Goal: Information Seeking & Learning: Learn about a topic

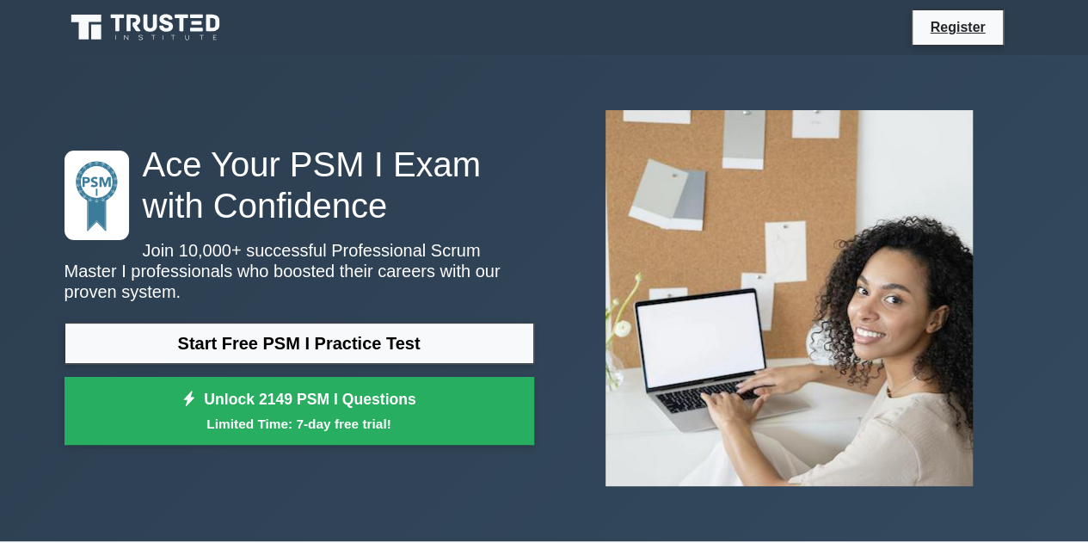
click at [308, 340] on link "Start Free PSM I Practice Test" at bounding box center [300, 343] width 470 height 41
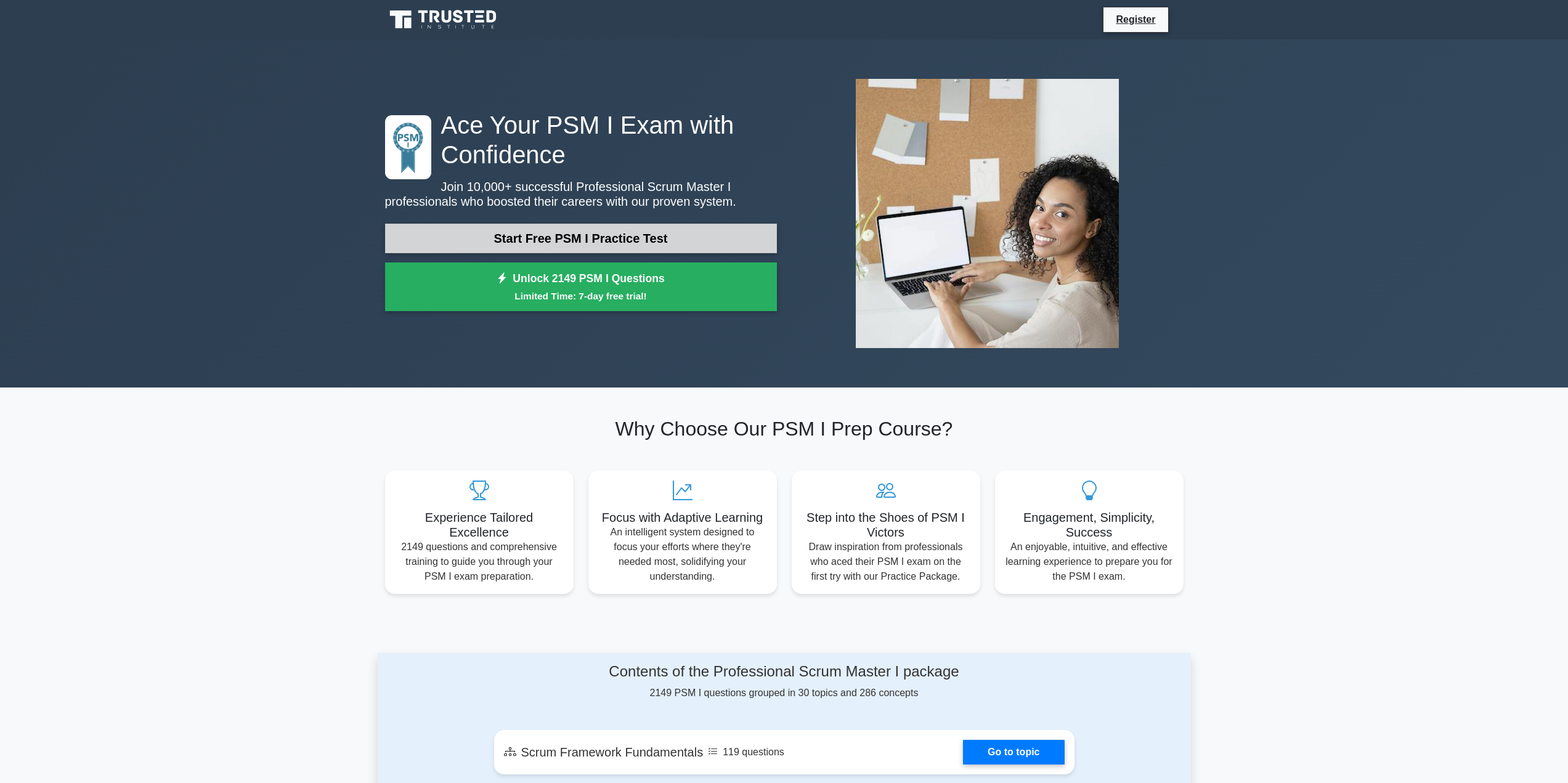
click at [527, 236] on link "Start Free PSM I Practice Test" at bounding box center [581, 238] width 392 height 29
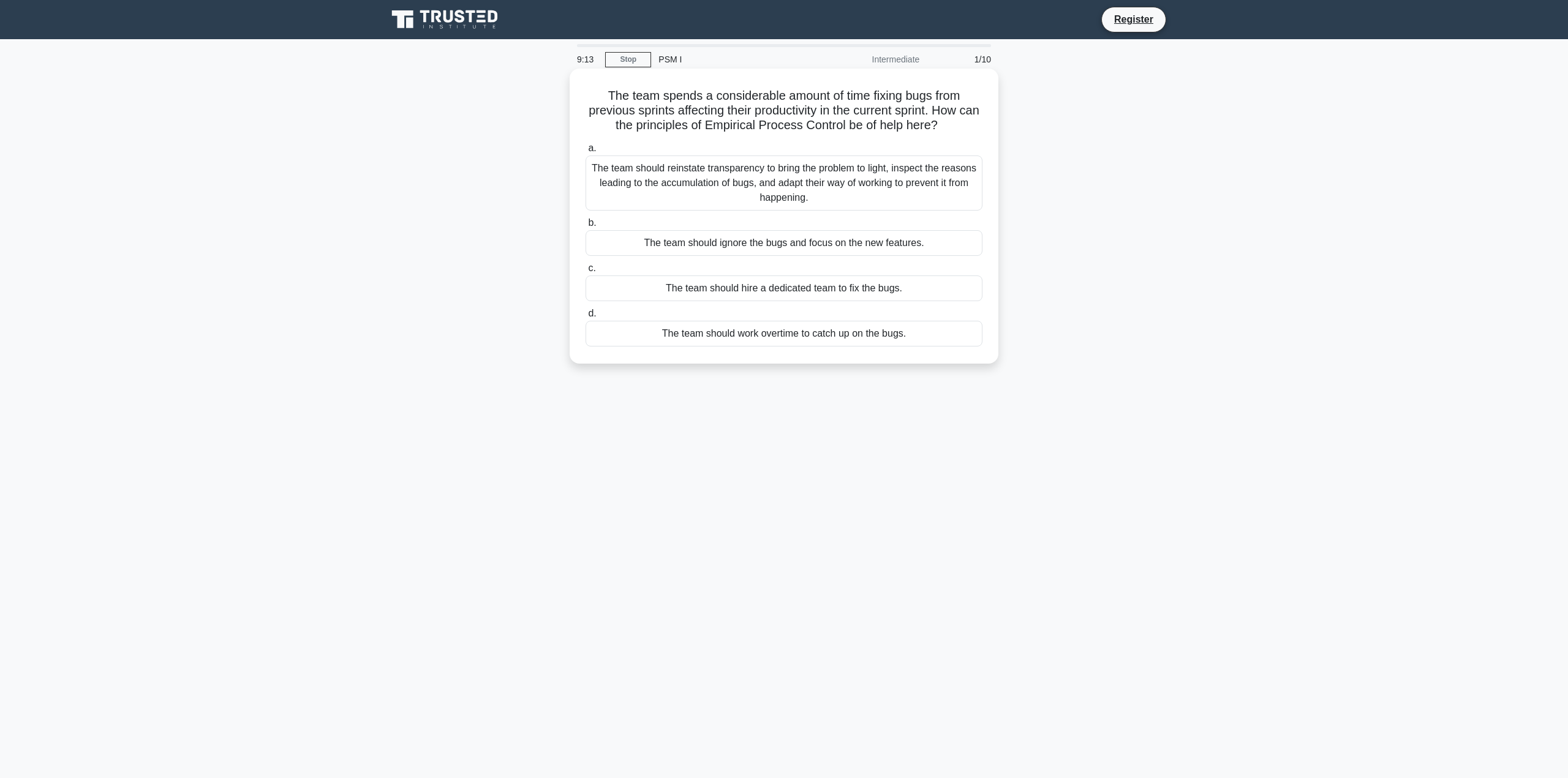
click at [774, 238] on div "The team should ignore the bugs and focus on the new features." at bounding box center [783, 243] width 397 height 26
click at [585, 227] on input "b. The team should ignore the bugs and focus on the new features." at bounding box center [585, 223] width 0 height 8
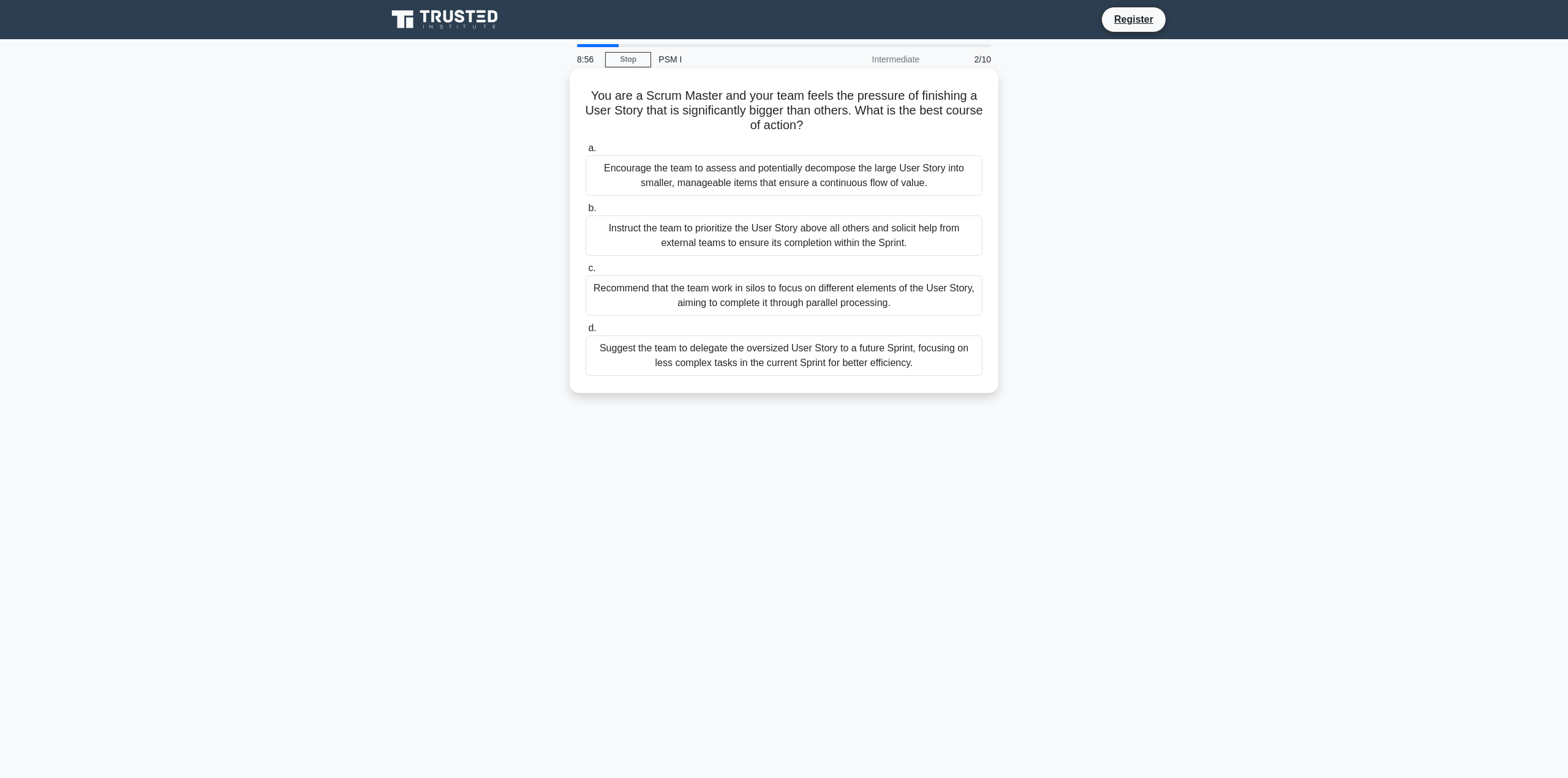
click at [678, 190] on div "Encourage the team to assess and potentially decompose the large User Story int…" at bounding box center [783, 176] width 397 height 41
click at [585, 152] on input "a. Encourage the team to assess and potentially decompose the large User Story …" at bounding box center [585, 148] width 0 height 8
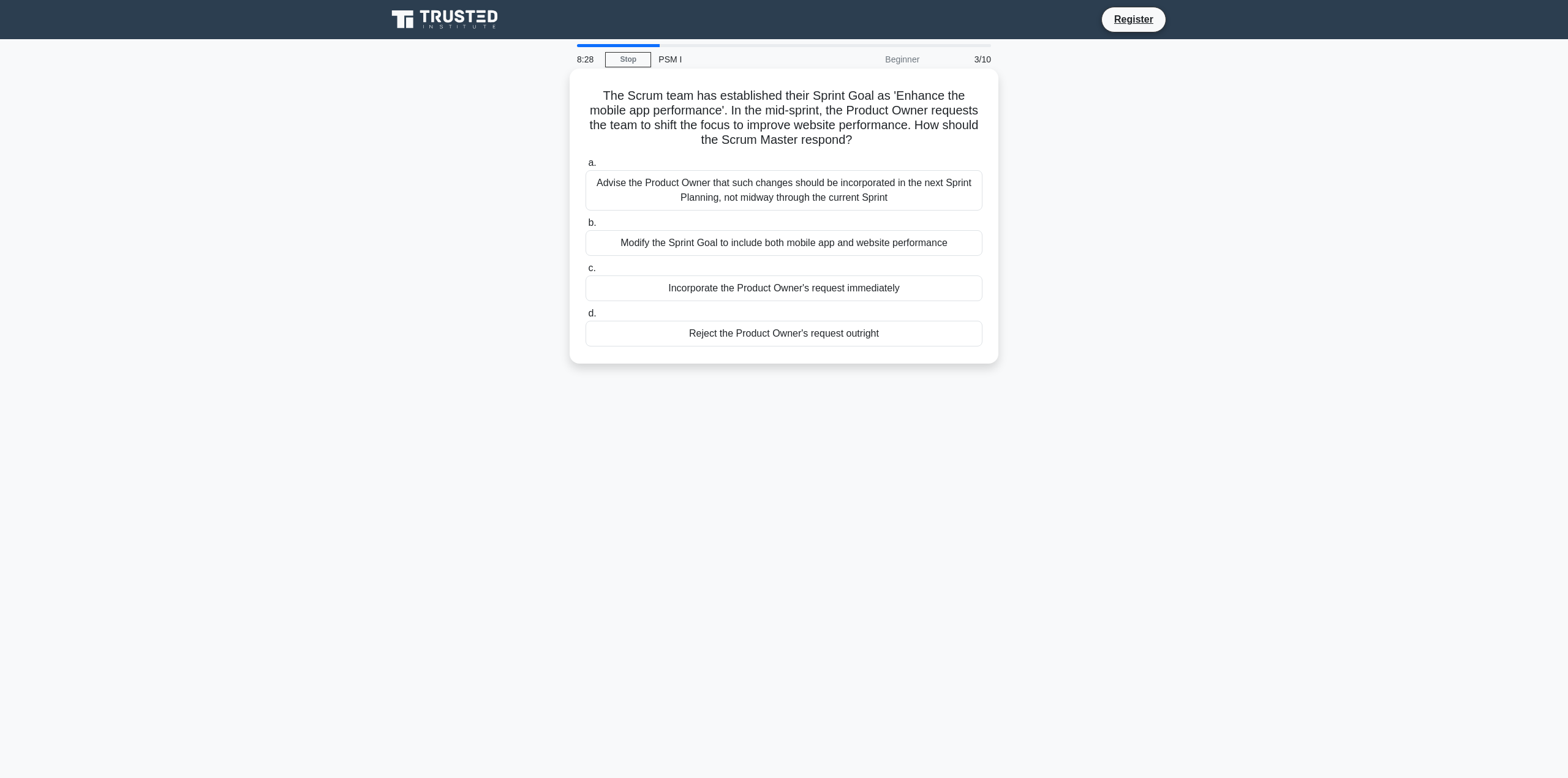
click at [699, 195] on div "Advise the Product Owner that such changes should be incorporated in the next S…" at bounding box center [783, 190] width 397 height 41
click at [585, 167] on input "a. Advise the Product Owner that such changes should be incorporated in the nex…" at bounding box center [585, 163] width 0 height 8
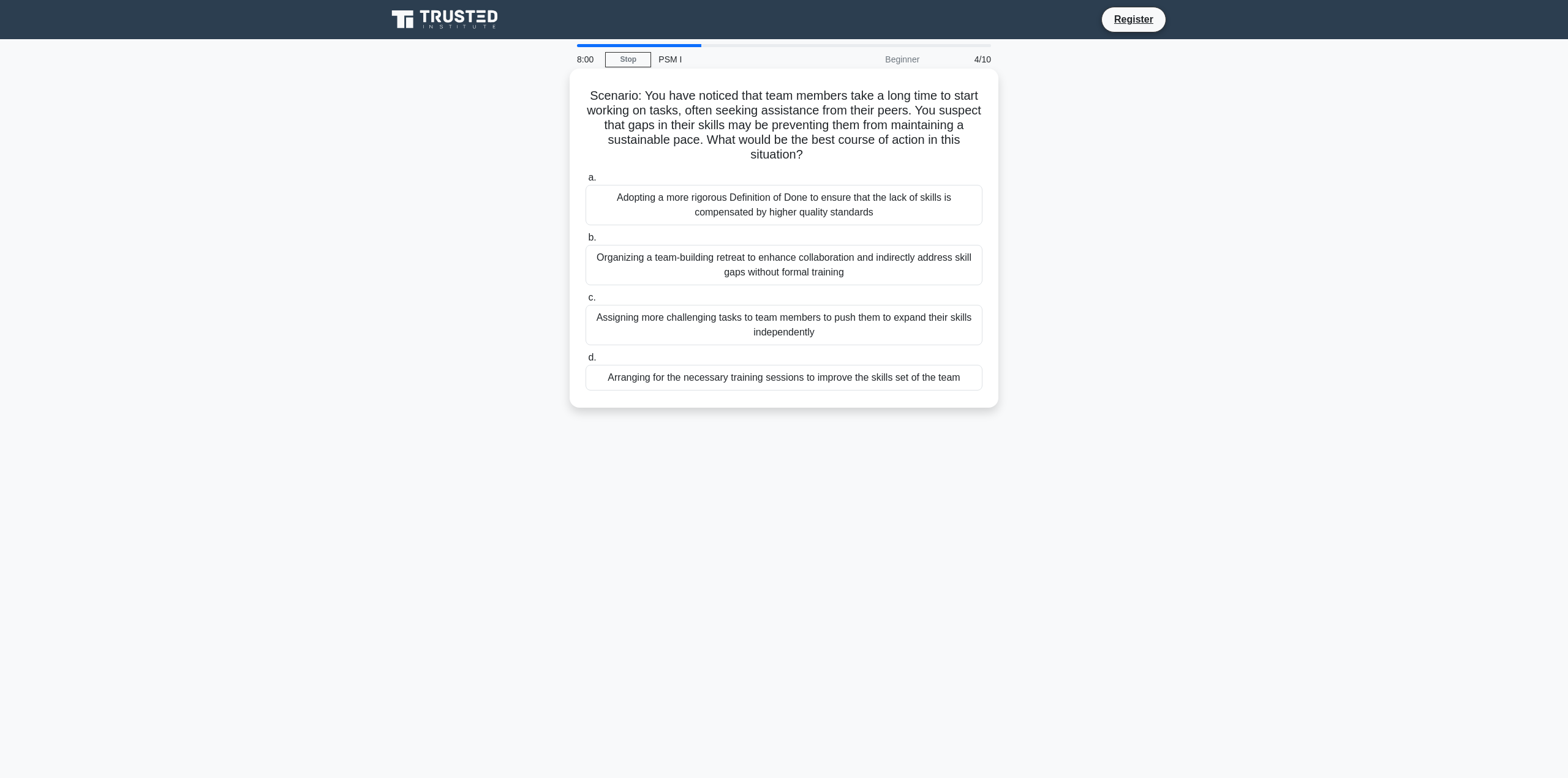
click at [704, 382] on div "Arranging for the necessary training sessions to improve the skills set of the …" at bounding box center [783, 378] width 397 height 26
click at [585, 362] on input "d. Arranging for the necessary training sessions to improve the skills set of t…" at bounding box center [585, 357] width 0 height 8
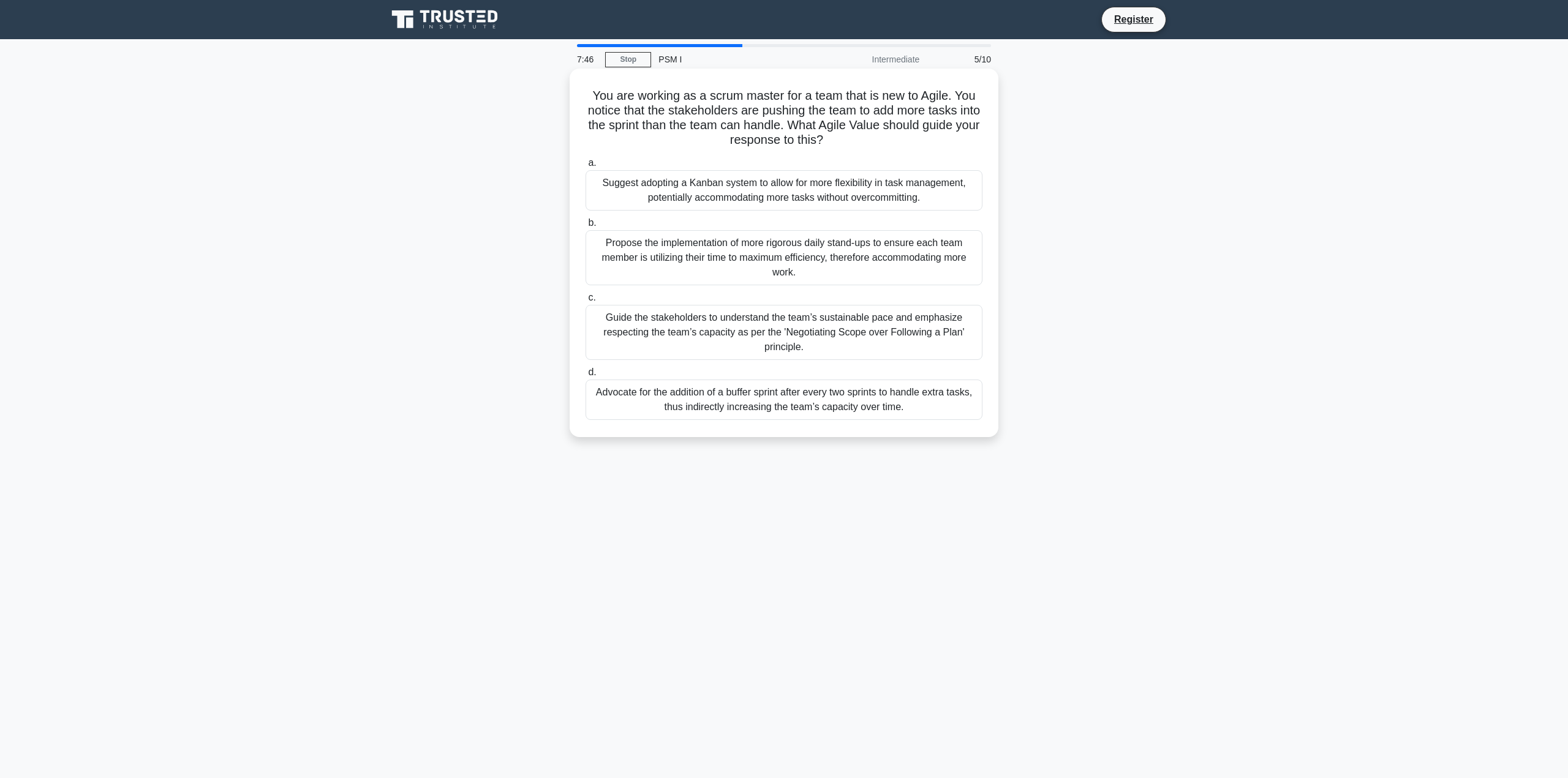
click at [677, 196] on div "Suggest adopting a Kanban system to allow for more flexibility in task manageme…" at bounding box center [783, 190] width 397 height 41
click at [585, 167] on input "a. Suggest adopting a Kanban system to allow for more flexibility in task manag…" at bounding box center [585, 163] width 0 height 8
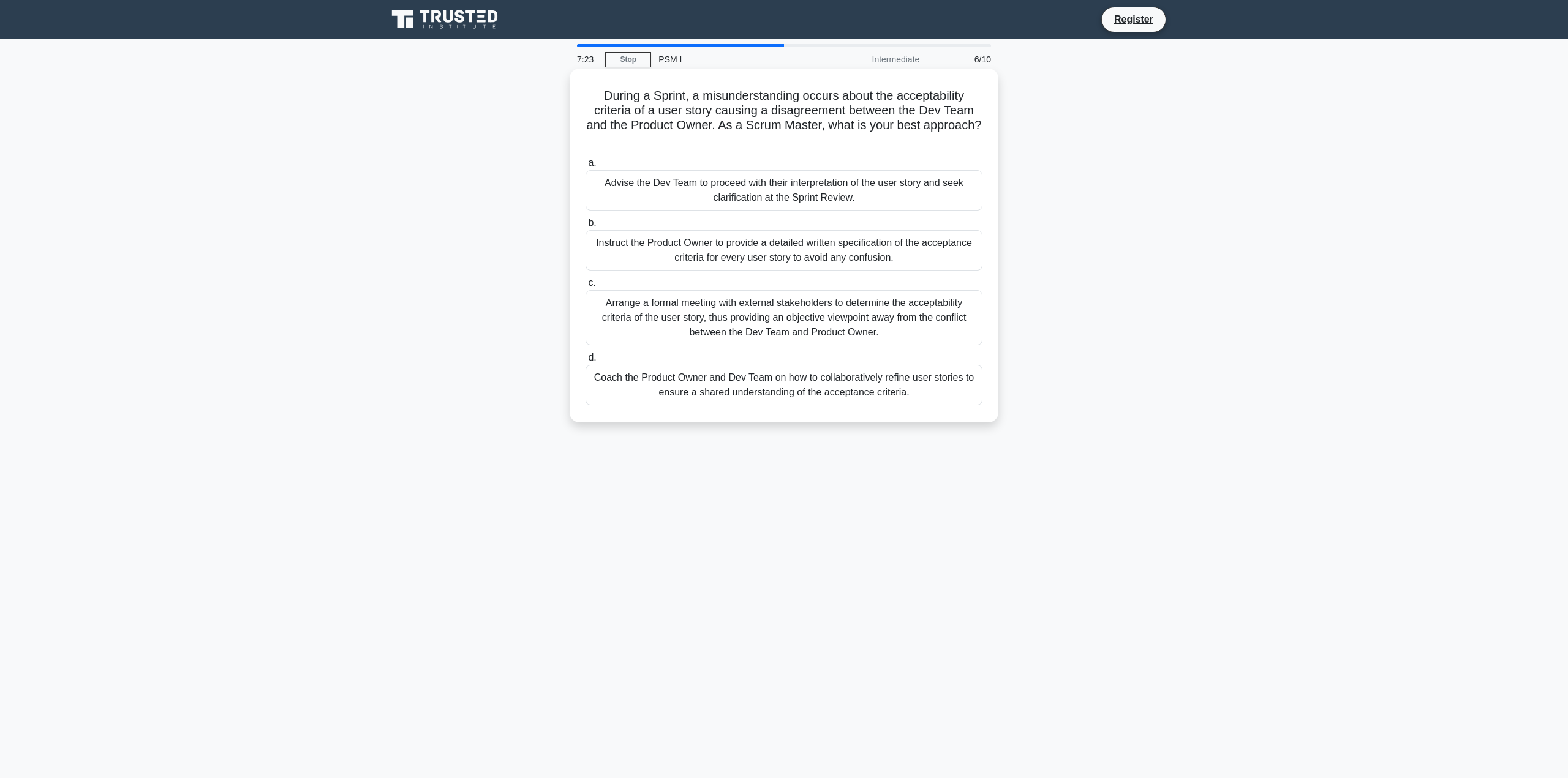
click at [642, 389] on div "Coach the Product Owner and Dev Team on how to collaboratively refine user stor…" at bounding box center [783, 385] width 397 height 41
click at [585, 362] on input "d. Coach the Product Owner and Dev Team on how to collaboratively refine user s…" at bounding box center [585, 357] width 0 height 8
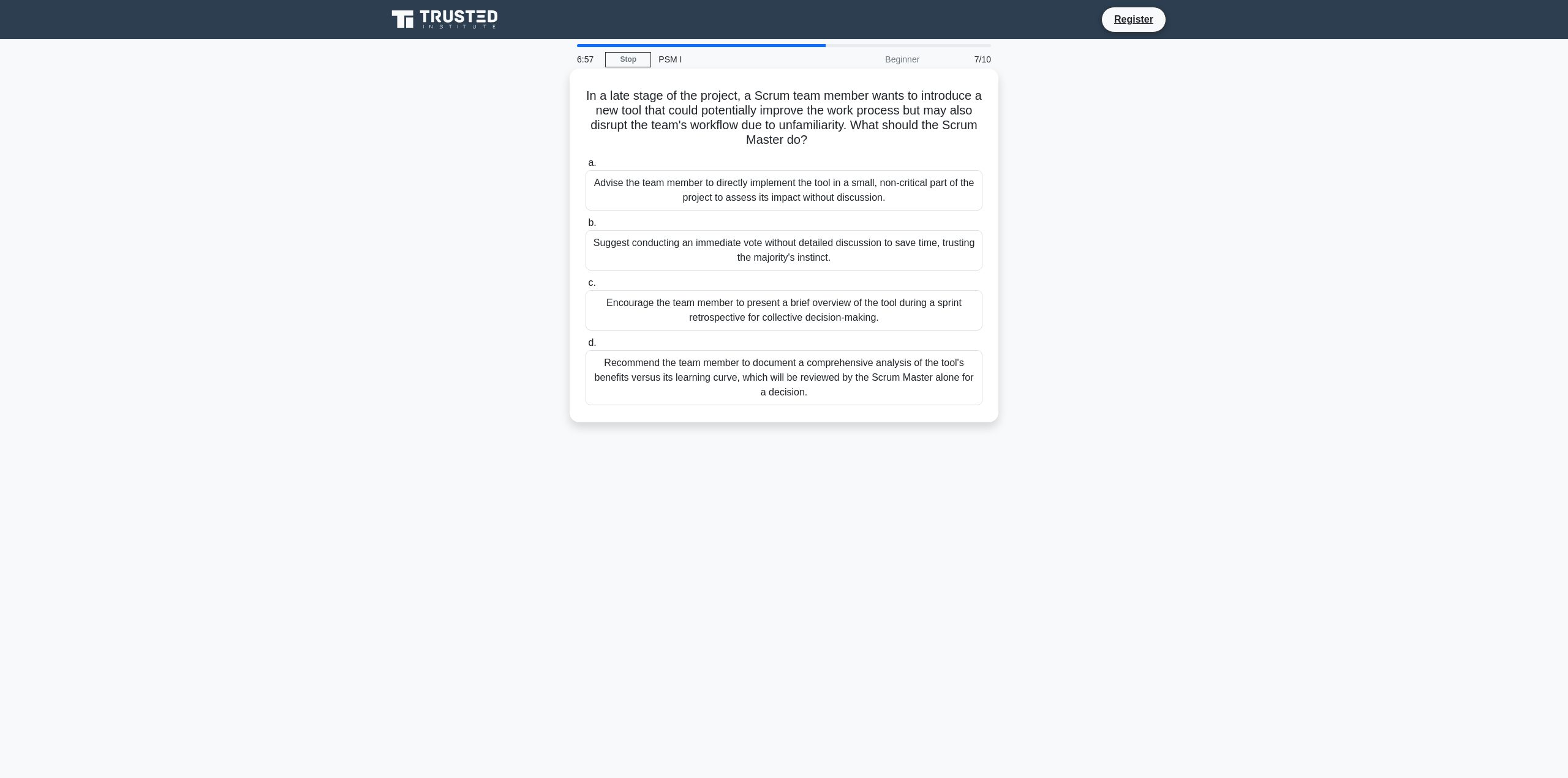
click at [671, 328] on div "Encourage the team member to present a brief overview of the tool during a spri…" at bounding box center [783, 310] width 397 height 41
click at [585, 287] on input "c. Encourage the team member to present a brief overview of the tool during a s…" at bounding box center [585, 283] width 0 height 8
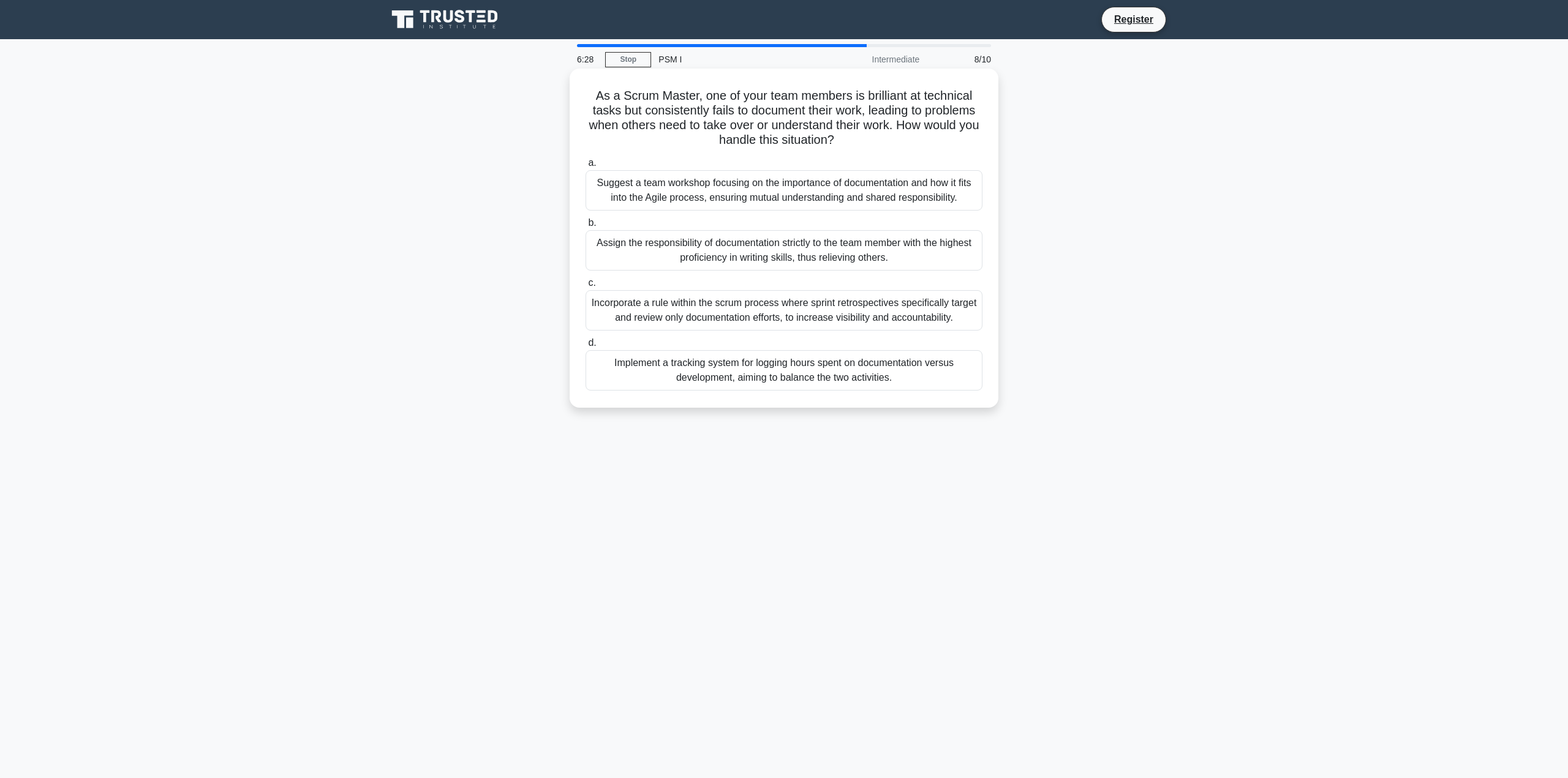
click at [677, 186] on div "Suggest a team workshop focusing on the importance of documentation and how it …" at bounding box center [783, 190] width 397 height 41
click at [585, 167] on input "a. Suggest a team workshop focusing on the importance of documentation and how …" at bounding box center [585, 163] width 0 height 8
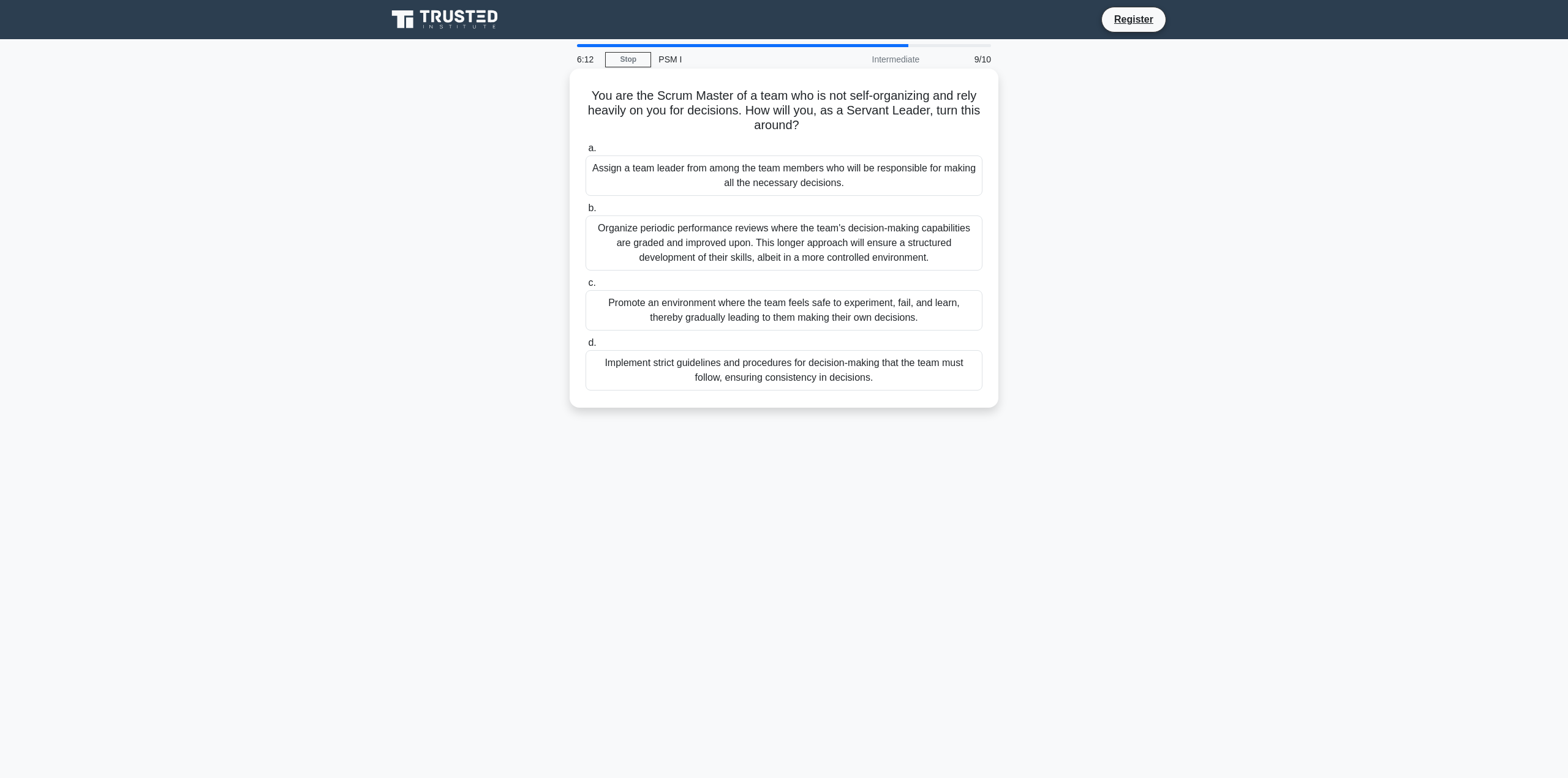
click at [683, 318] on div "Promote an environment where the team feels safe to experiment, fail, and learn…" at bounding box center [783, 310] width 397 height 41
click at [585, 287] on input "c. Promote an environment where the team feels safe to experiment, fail, and le…" at bounding box center [585, 283] width 0 height 8
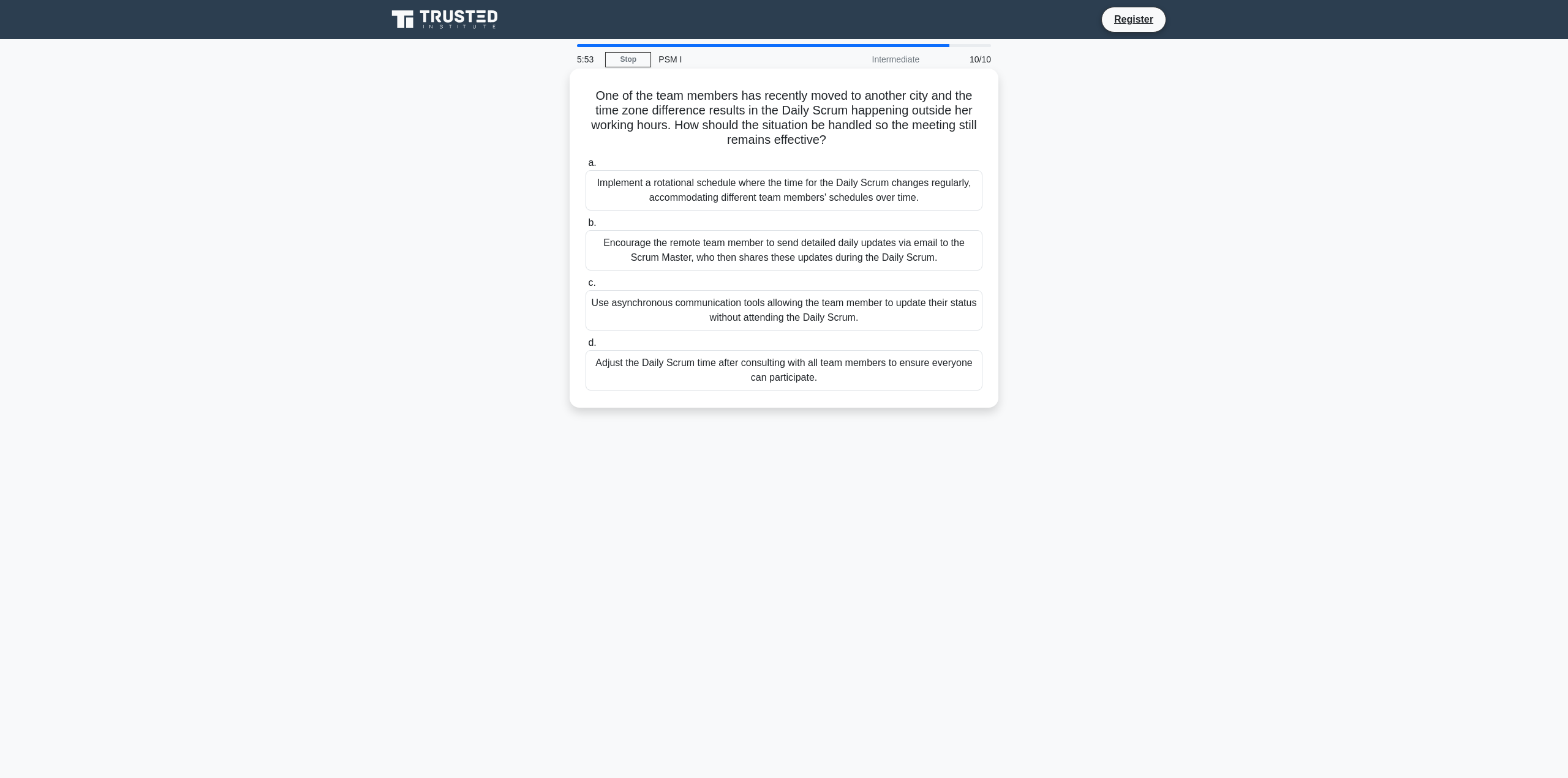
click at [669, 369] on div "Adjust the Daily Scrum time after consulting with all team members to ensure ev…" at bounding box center [783, 370] width 397 height 41
click at [585, 347] on input "d. Adjust the Daily Scrum time after consulting with all team members to ensure…" at bounding box center [585, 343] width 0 height 8
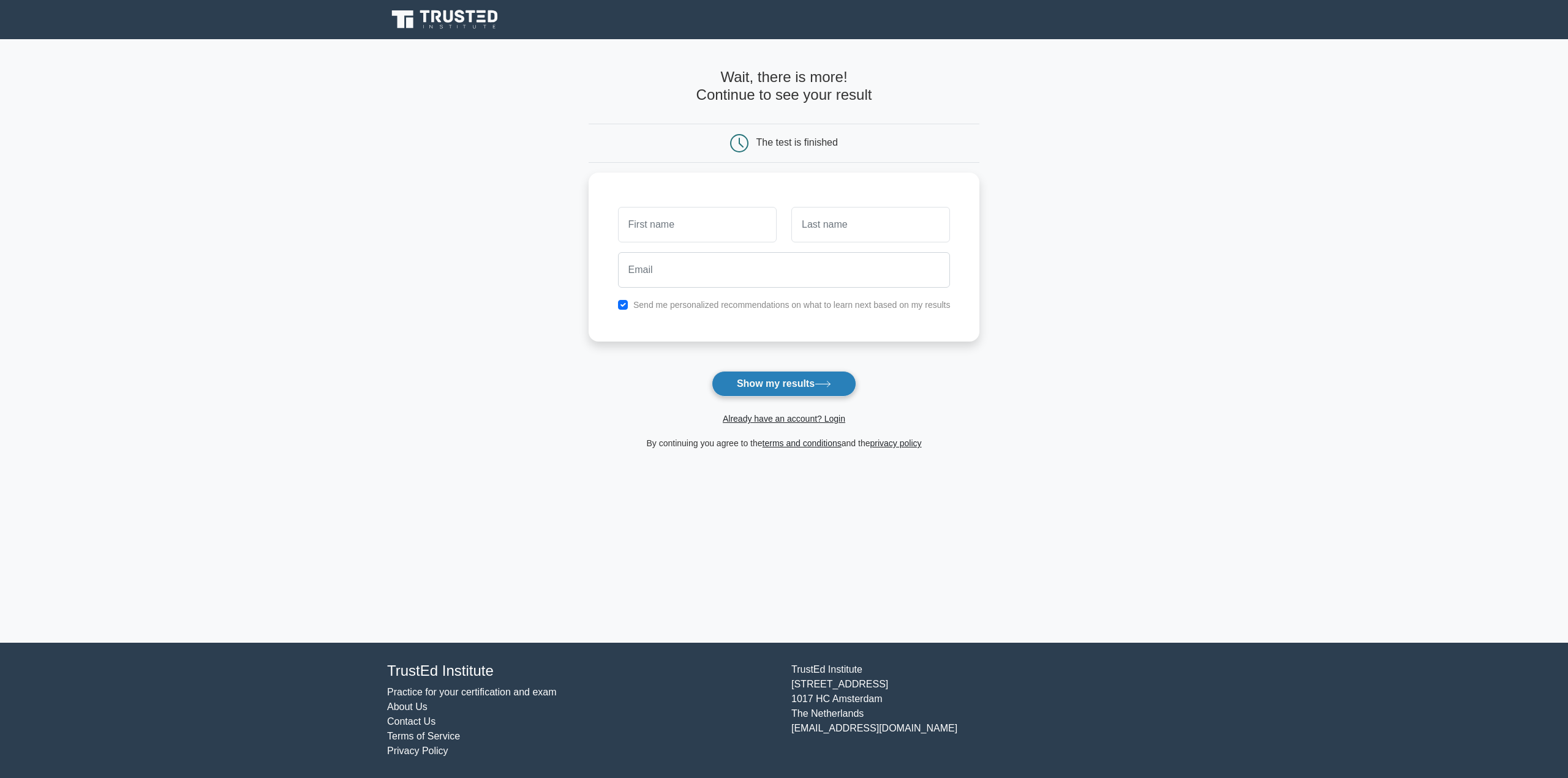
click at [739, 373] on button "Show my results" at bounding box center [784, 384] width 145 height 26
type input "Lucia"
type input "Pozo"
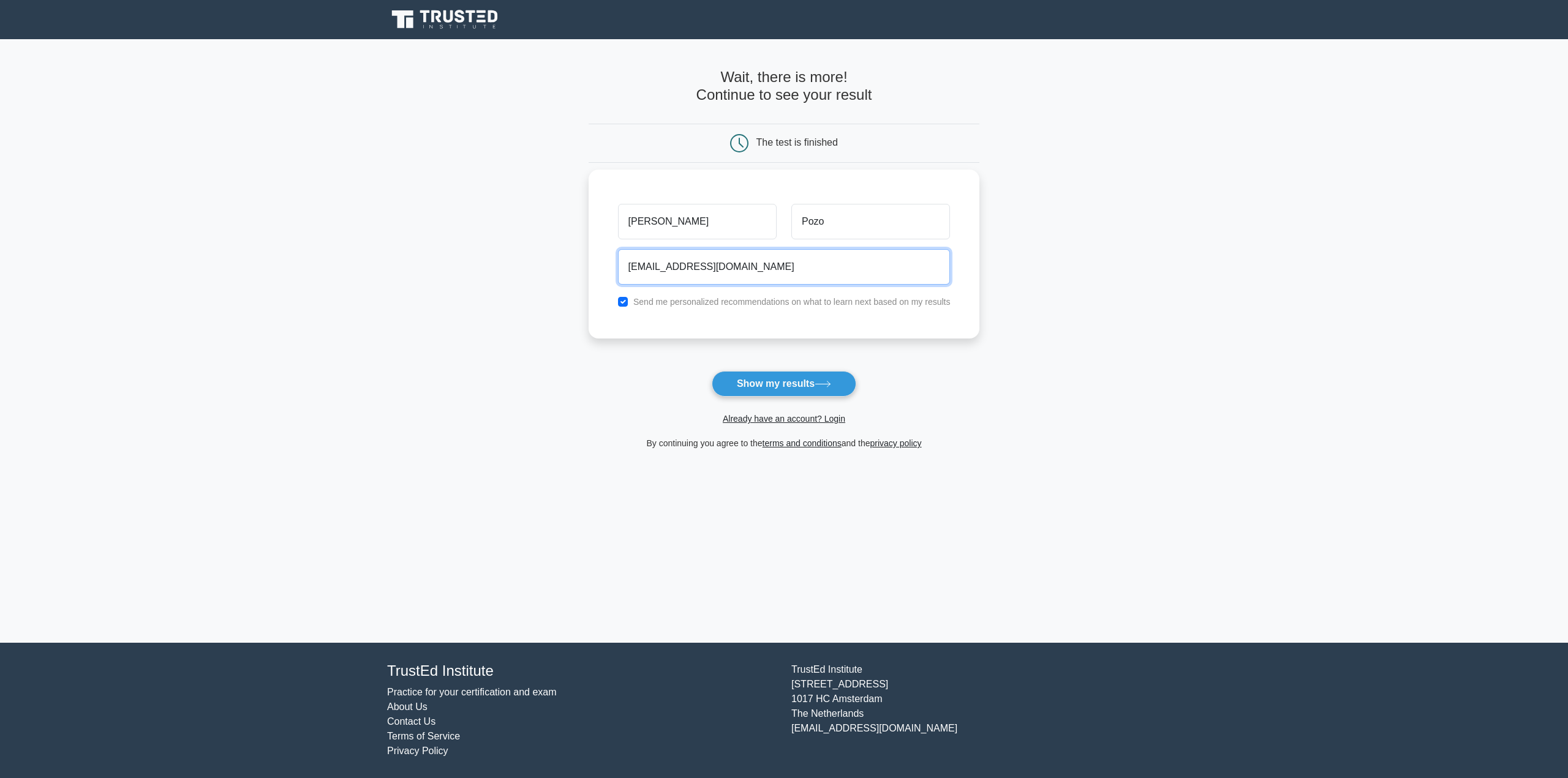
click at [671, 270] on input "lu.pozo.84@gmail.com" at bounding box center [784, 267] width 333 height 36
type input "lpozoelio@gmail.com"
click at [619, 298] on input "checkbox" at bounding box center [623, 302] width 10 height 10
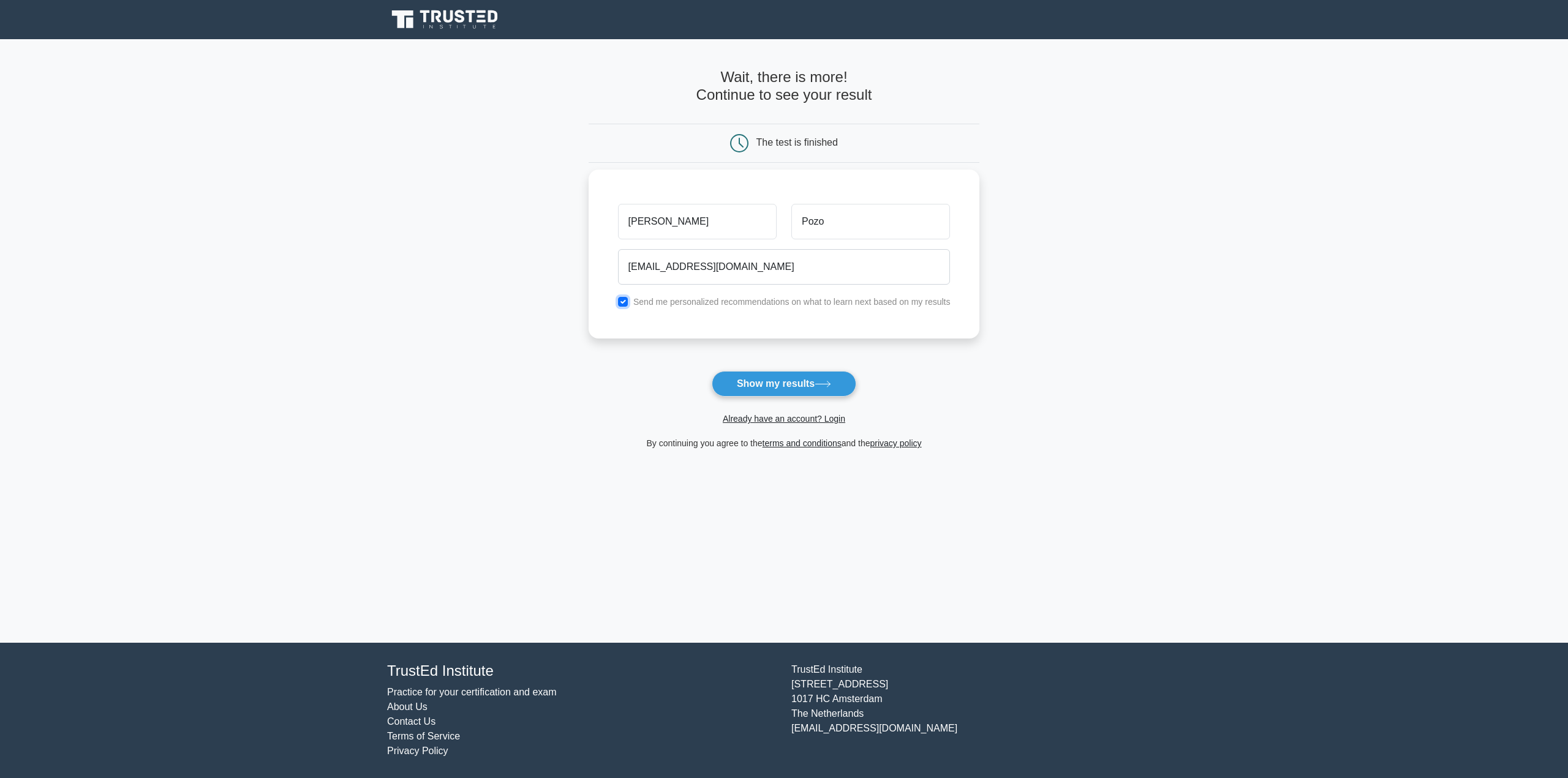
checkbox input "false"
click at [777, 372] on button "Show my results" at bounding box center [784, 384] width 145 height 26
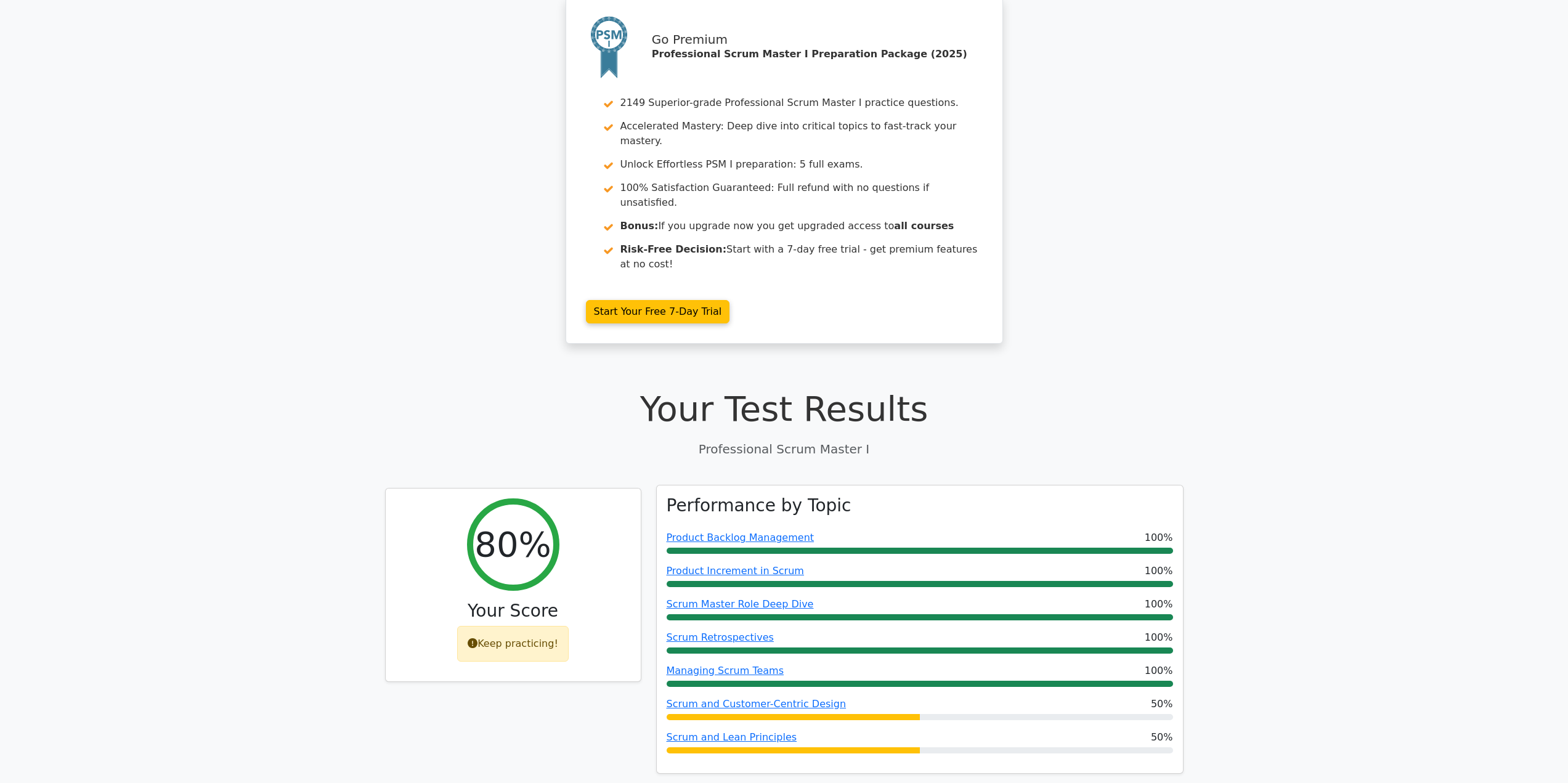
scroll to position [123, 0]
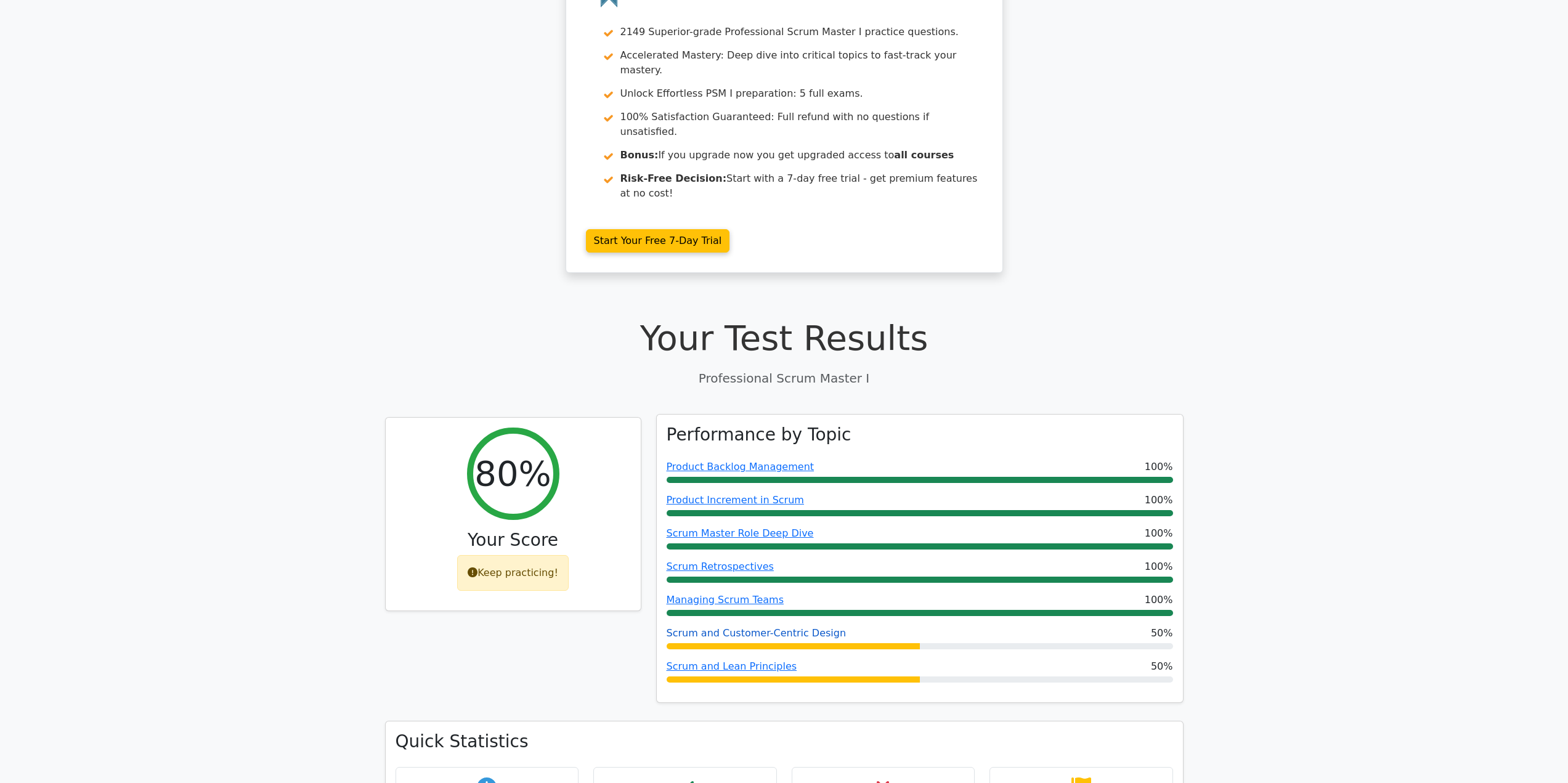
click at [769, 628] on link "Scrum and Customer-Centric Design" at bounding box center [756, 633] width 180 height 11
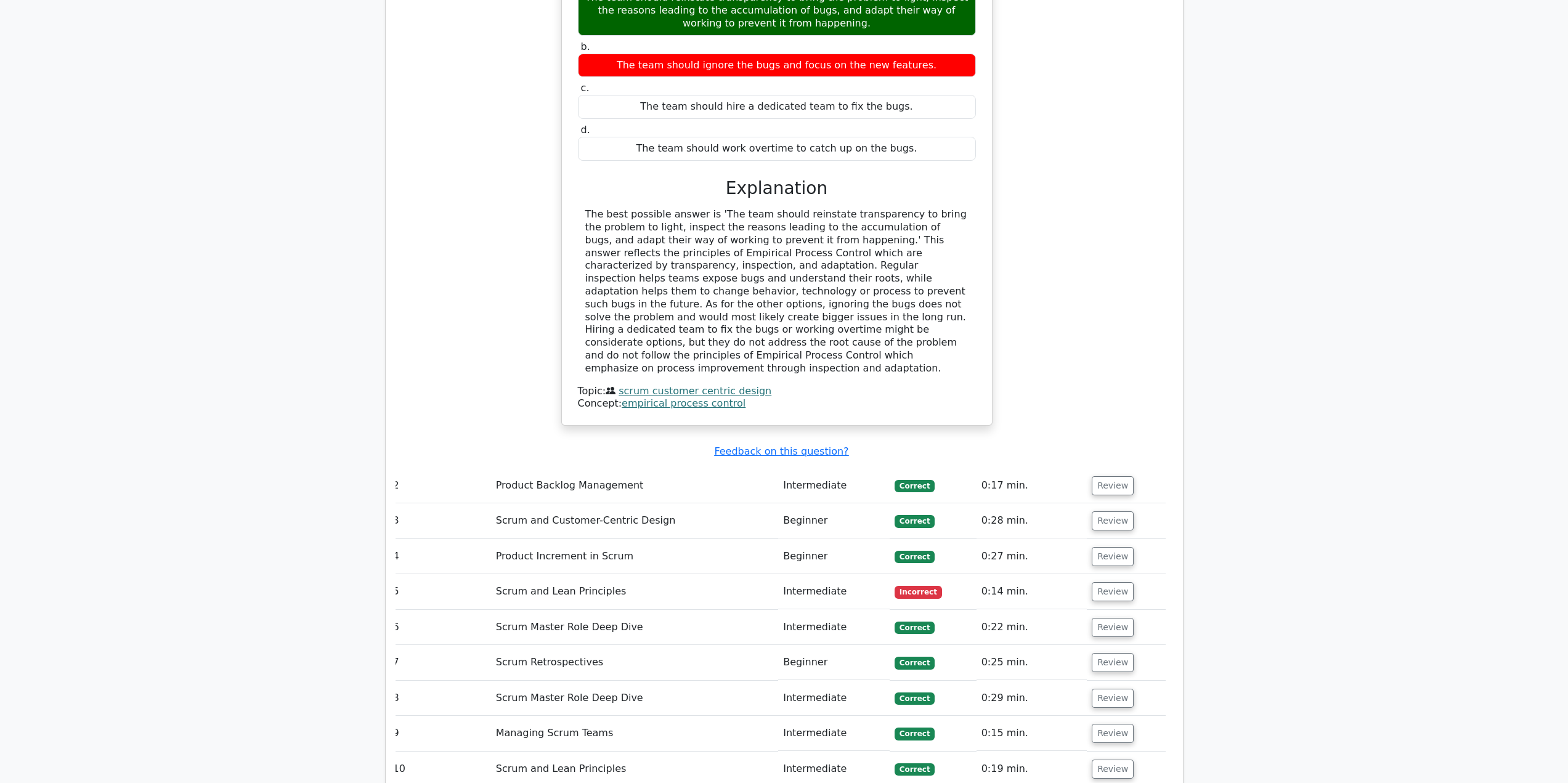
scroll to position [0, 0]
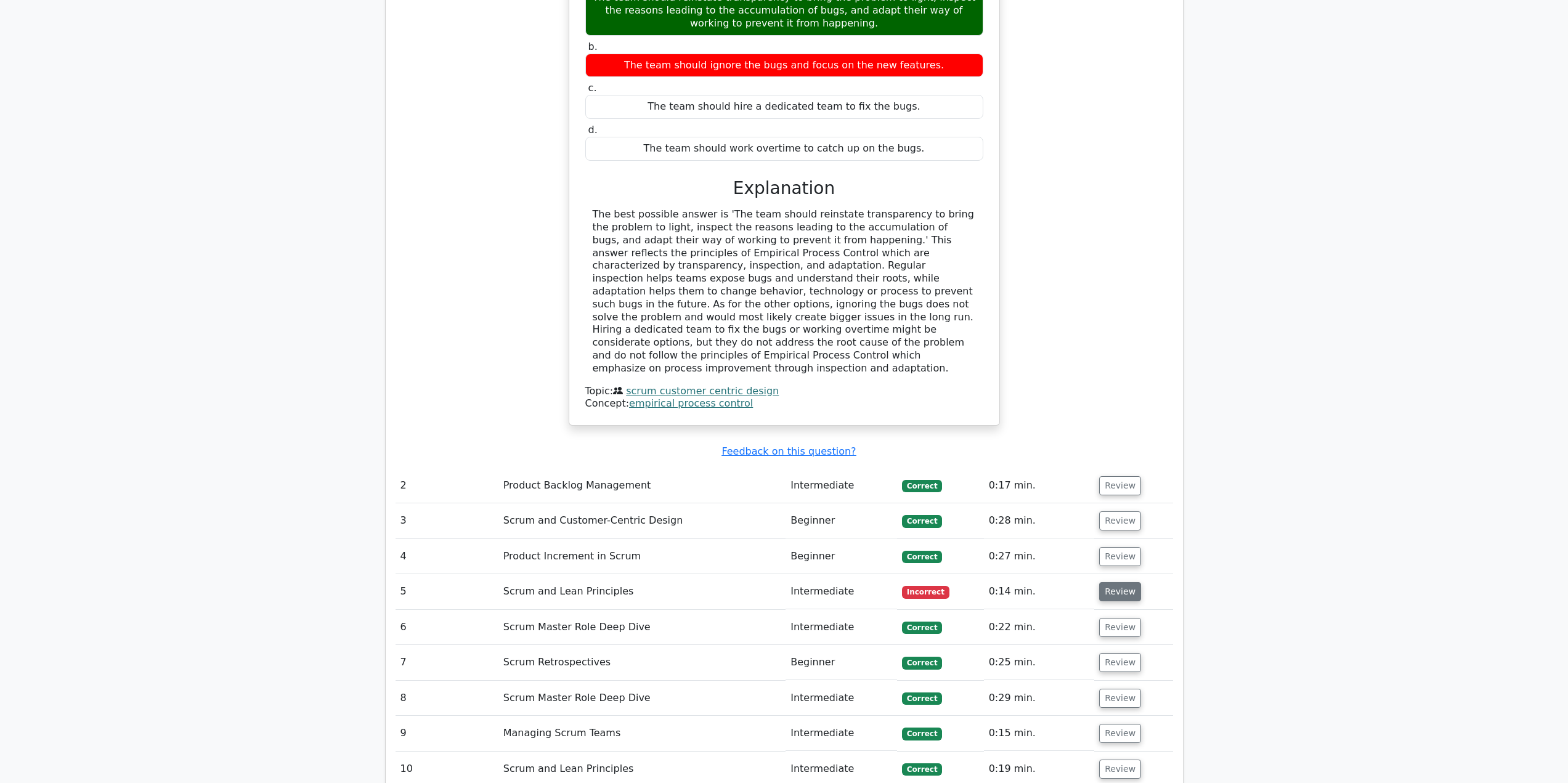
click at [1110, 582] on button "Review" at bounding box center [1120, 592] width 42 height 19
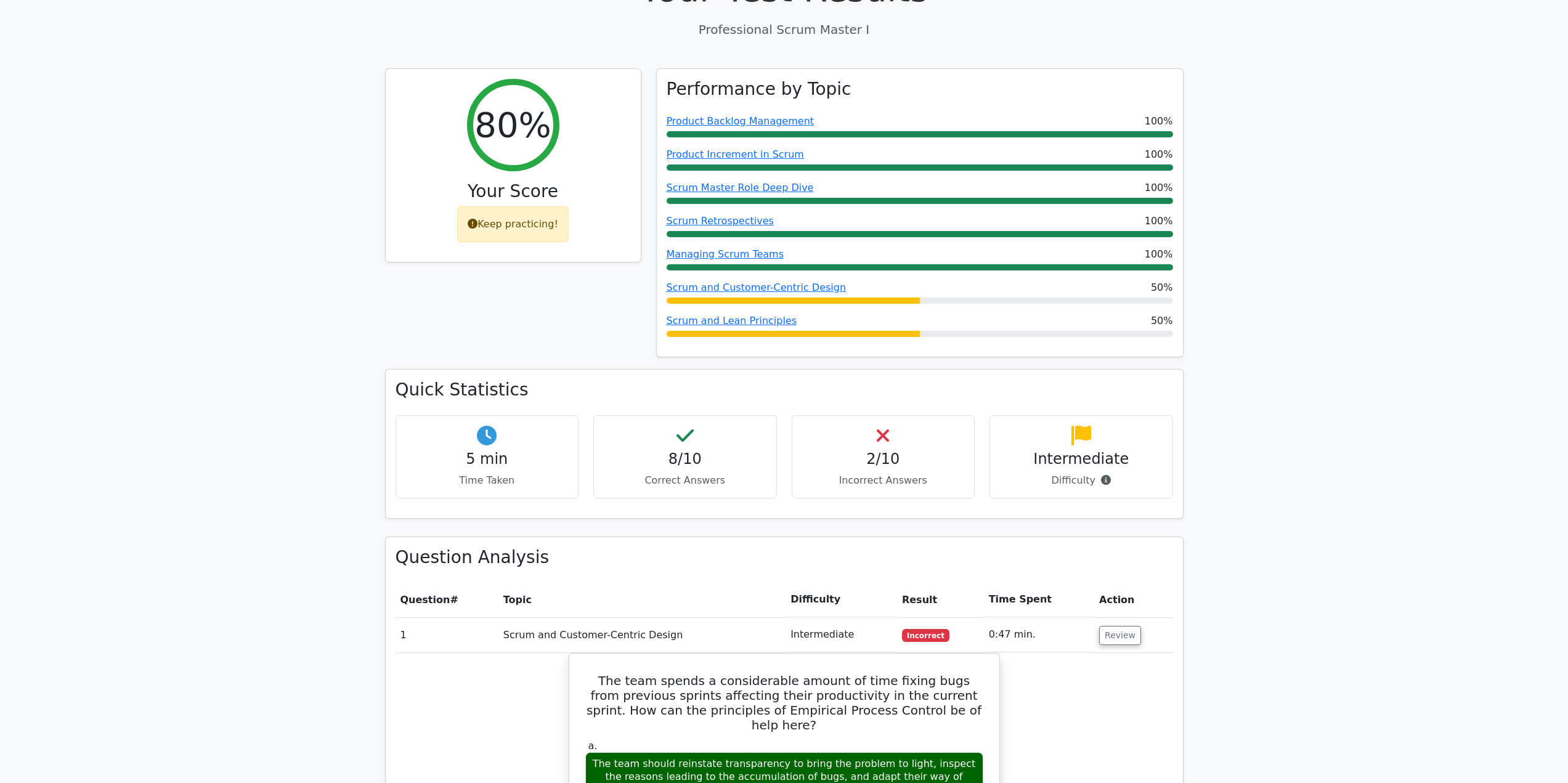
scroll to position [493, 0]
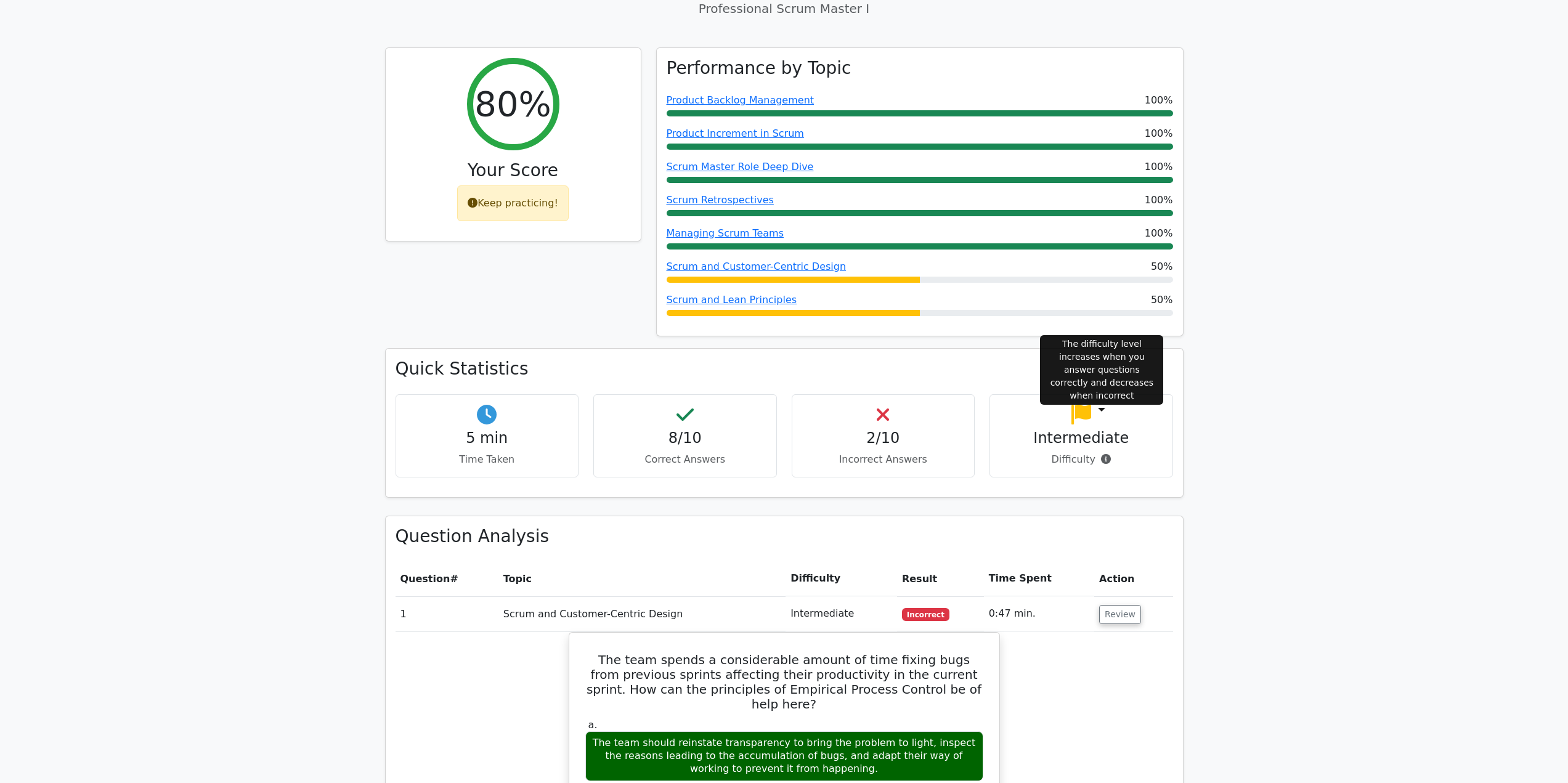
click at [1101, 454] on icon at bounding box center [1106, 459] width 10 height 10
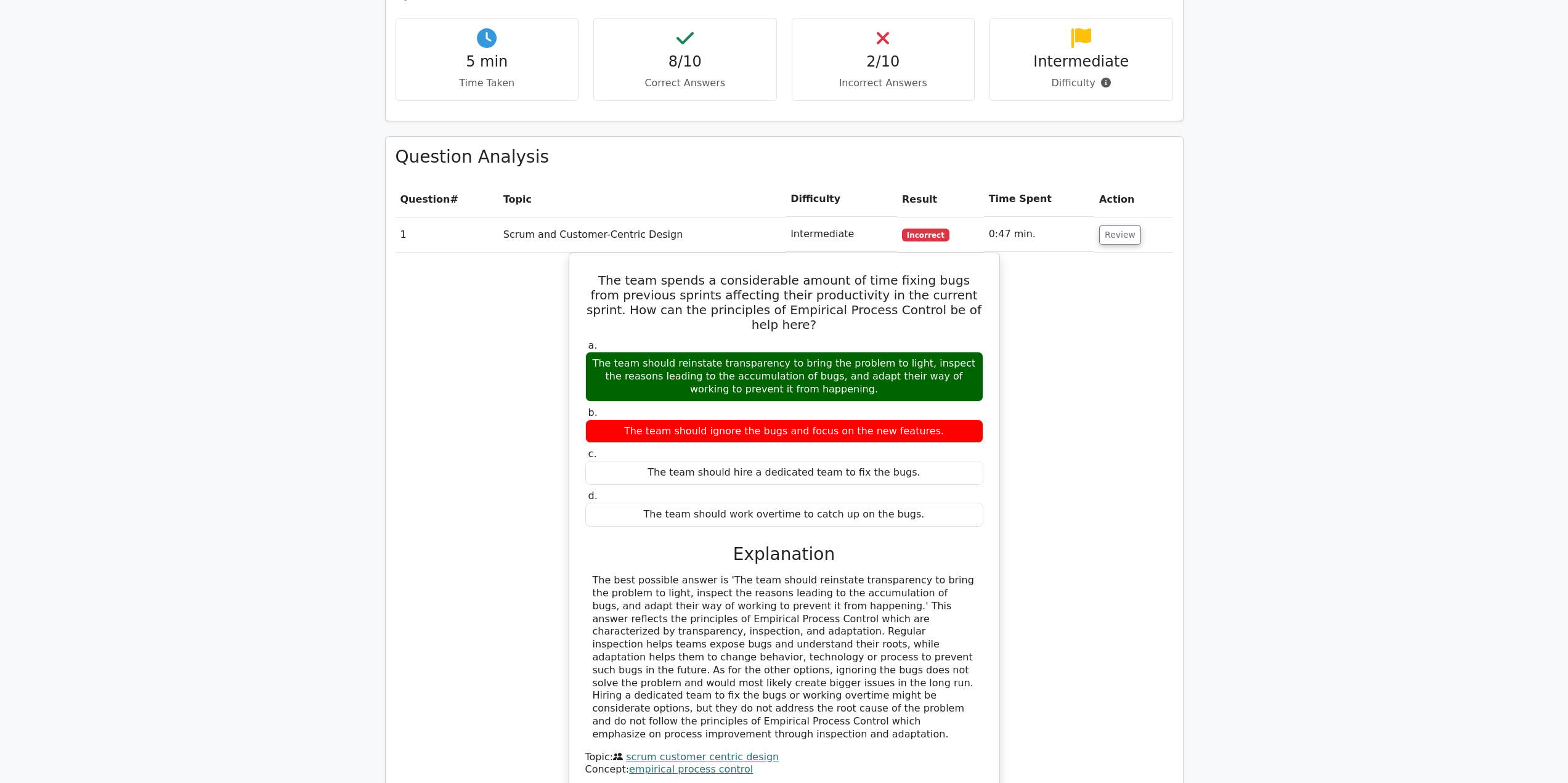
scroll to position [924, 0]
